Goal: Task Accomplishment & Management: Use online tool/utility

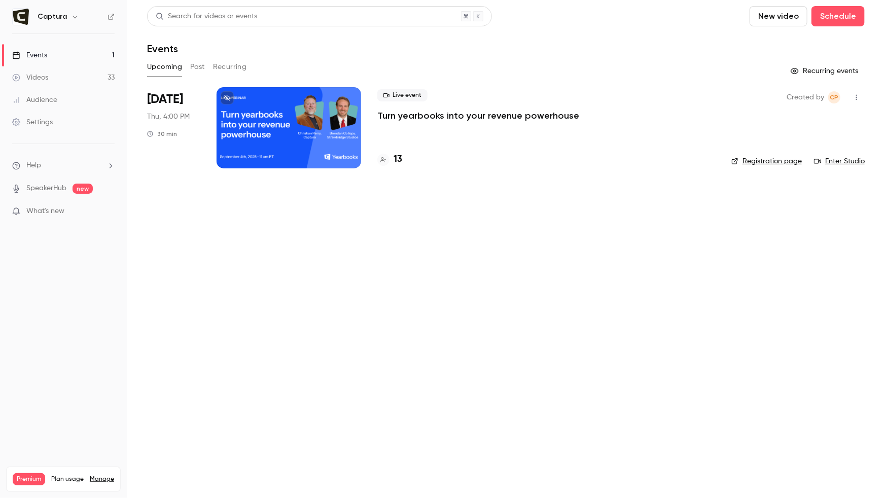
click at [779, 162] on link "Registration page" at bounding box center [767, 161] width 71 height 10
click at [309, 113] on div at bounding box center [289, 127] width 145 height 81
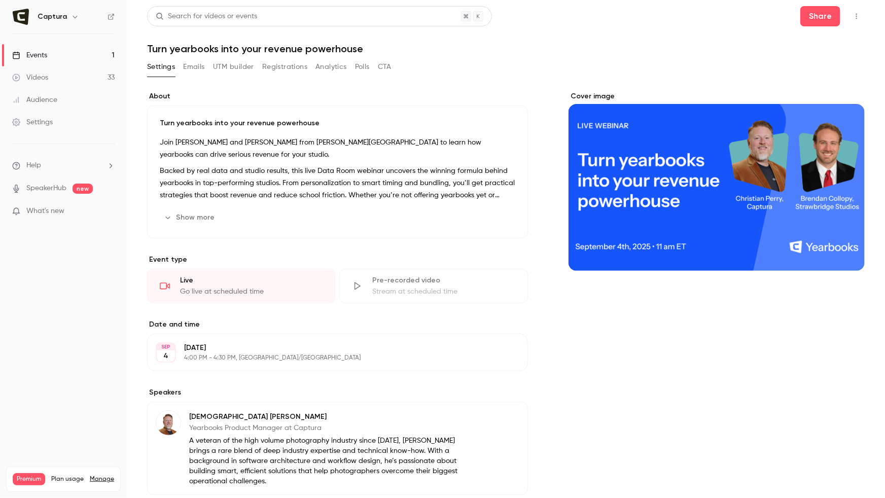
click at [280, 66] on button "Registrations" at bounding box center [284, 67] width 45 height 16
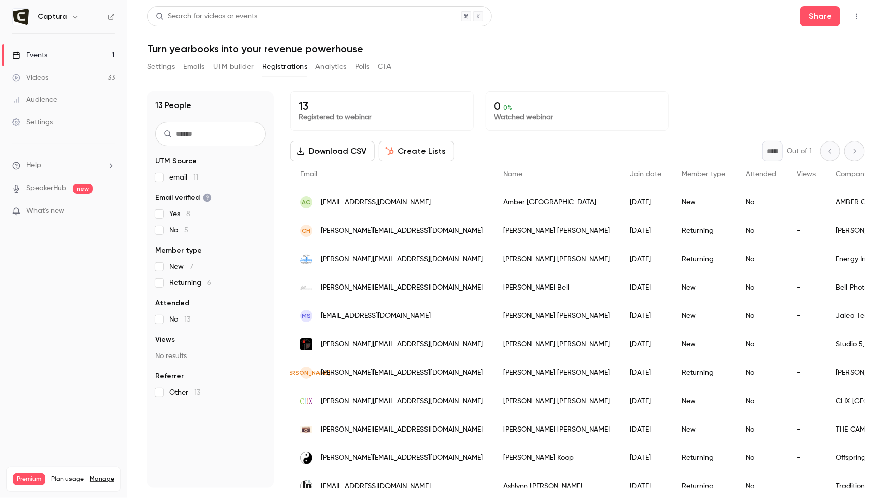
click at [399, 152] on button "Create Lists" at bounding box center [417, 151] width 76 height 20
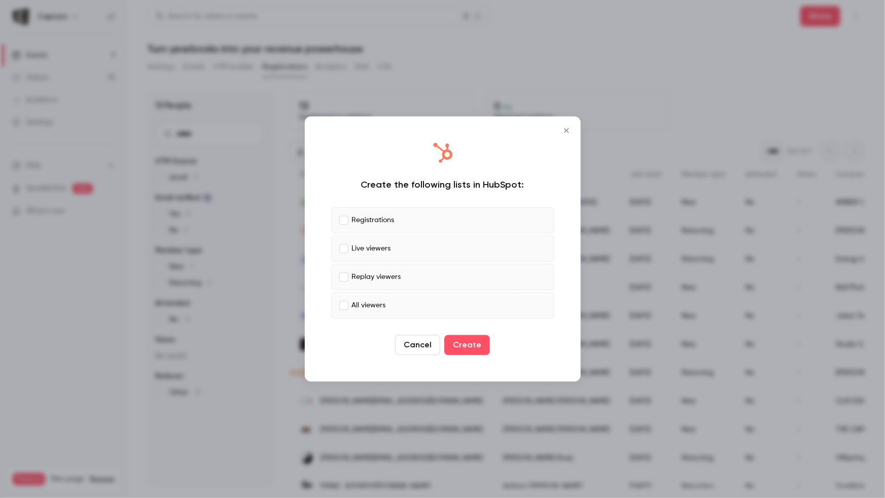
click at [469, 350] on button "Create" at bounding box center [467, 345] width 46 height 20
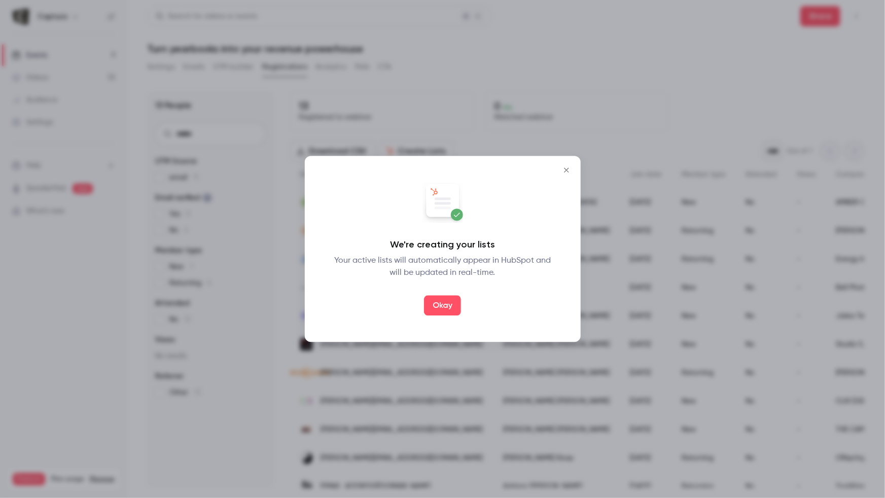
click at [443, 307] on button "Okay" at bounding box center [442, 306] width 37 height 20
